Goal: Communication & Community: Answer question/provide support

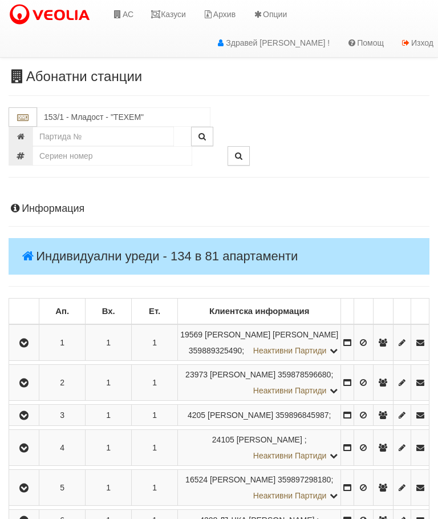
scroll to position [951, 1]
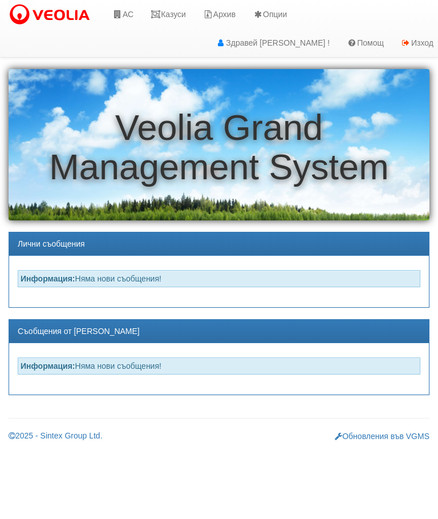
click at [178, 9] on link "Казуси" at bounding box center [168, 14] width 53 height 29
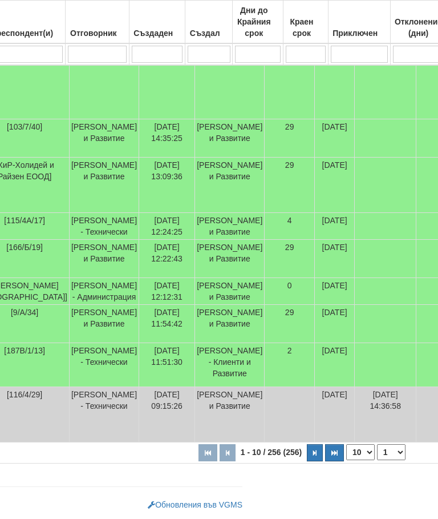
scroll to position [434, 187]
click at [314, 456] on icon "button" at bounding box center [315, 453] width 3 height 6
select select "2"
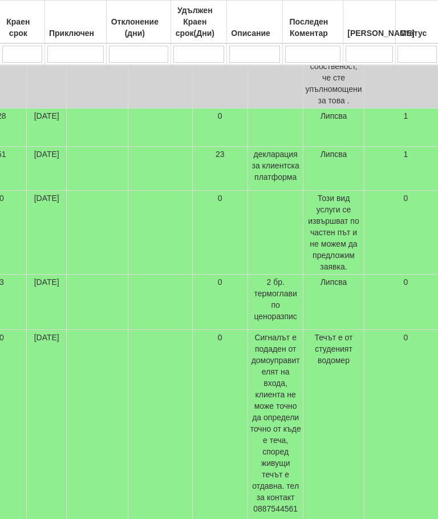
scroll to position [495, 461]
click at [330, 252] on span "Този вид услуги се извършват по частен път и не можем да предложим заявка." at bounding box center [333, 233] width 51 height 78
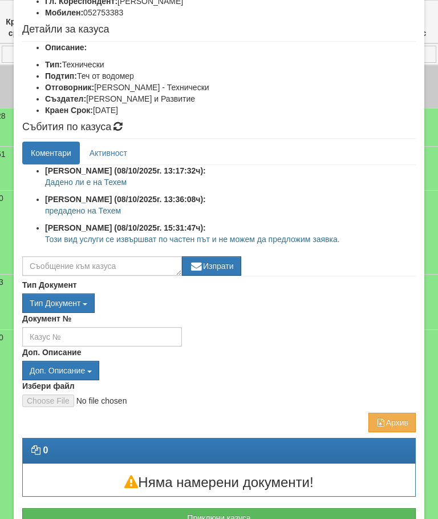
scroll to position [112, 0]
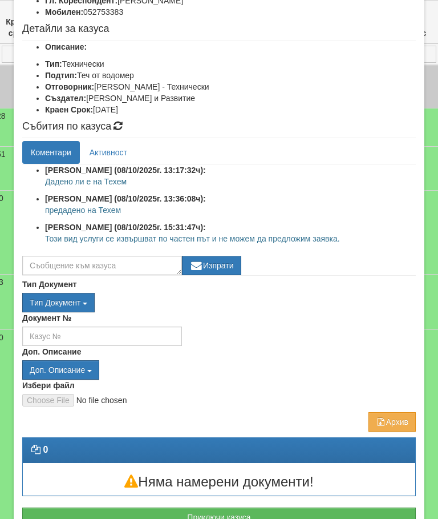
click at [405, 518] on button "Отказ" at bounding box center [396, 528] width 41 height 18
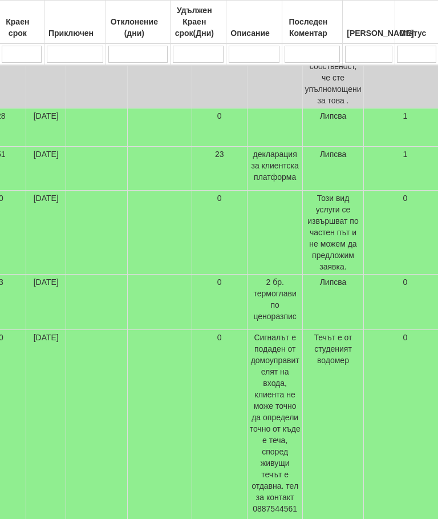
scroll to position [581, 461]
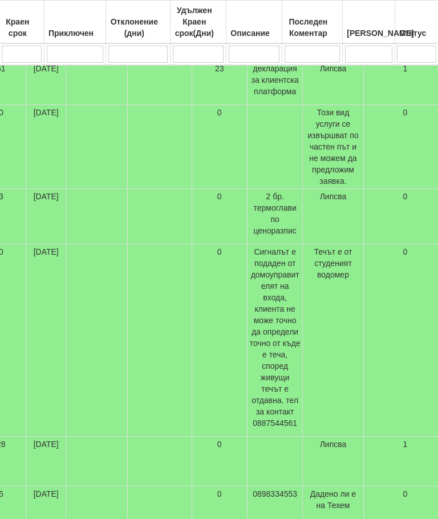
click at [313, 167] on td "Този вид услуги се извършват по частен път и не можем да предложим заявка." at bounding box center [333, 147] width 61 height 84
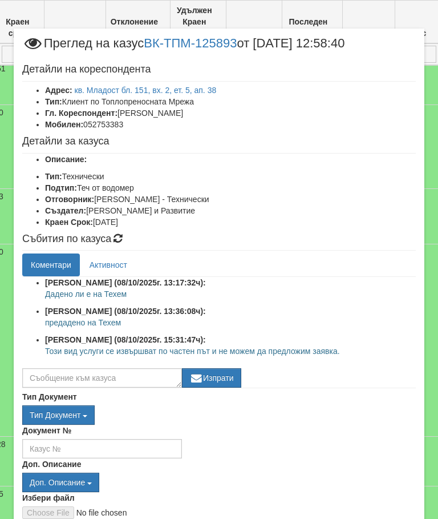
click at [211, 87] on link "кв. Младост бл. 151, вх. 2, ет. 5, ап. 38" at bounding box center [146, 90] width 142 height 9
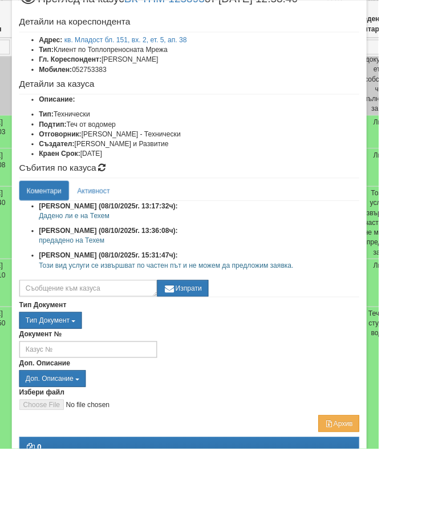
scroll to position [493, 348]
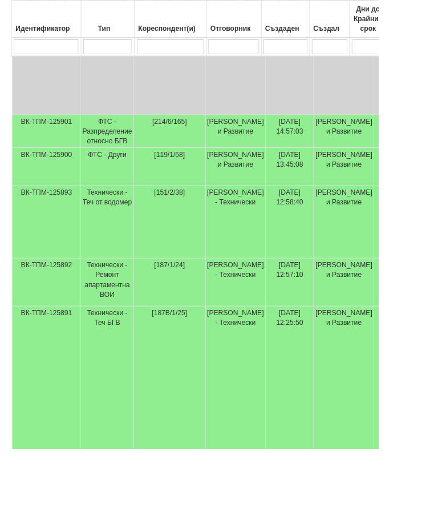
scroll to position [471, 4]
click at [348, 270] on td "08/10/2025 12:58:40" at bounding box center [335, 257] width 56 height 84
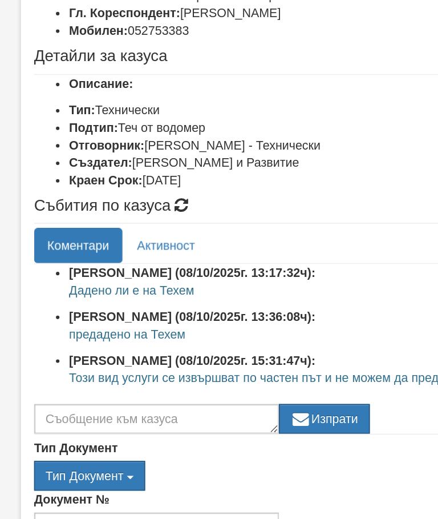
scroll to position [11, 0]
click at [124, 357] on textarea at bounding box center [102, 366] width 160 height 19
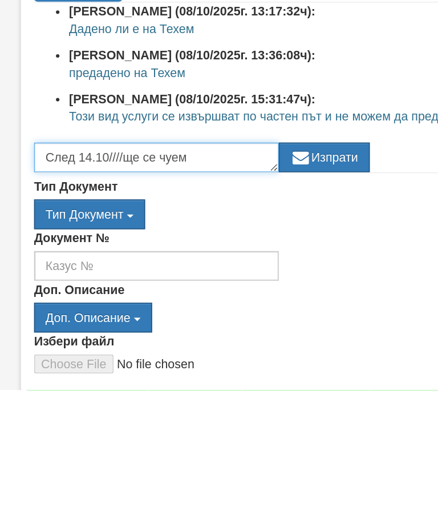
type textarea "След 14.10////ще се чуем"
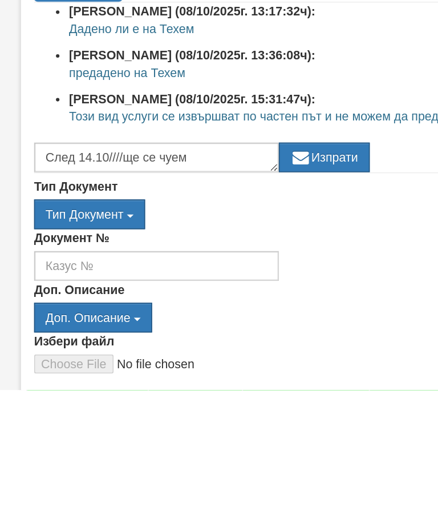
click at [220, 357] on button "Изпрати" at bounding box center [211, 366] width 59 height 19
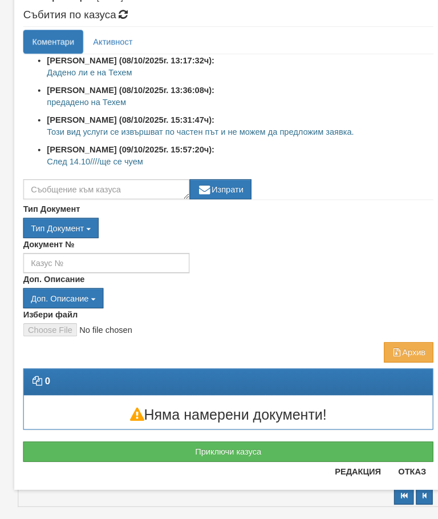
scroll to position [204, 0]
click at [404, 463] on button "Отказ" at bounding box center [396, 472] width 41 height 18
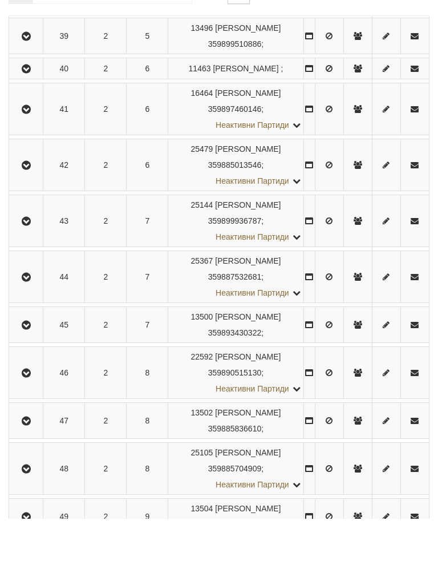
scroll to position [835, 0]
